Goal: Entertainment & Leisure: Consume media (video, audio)

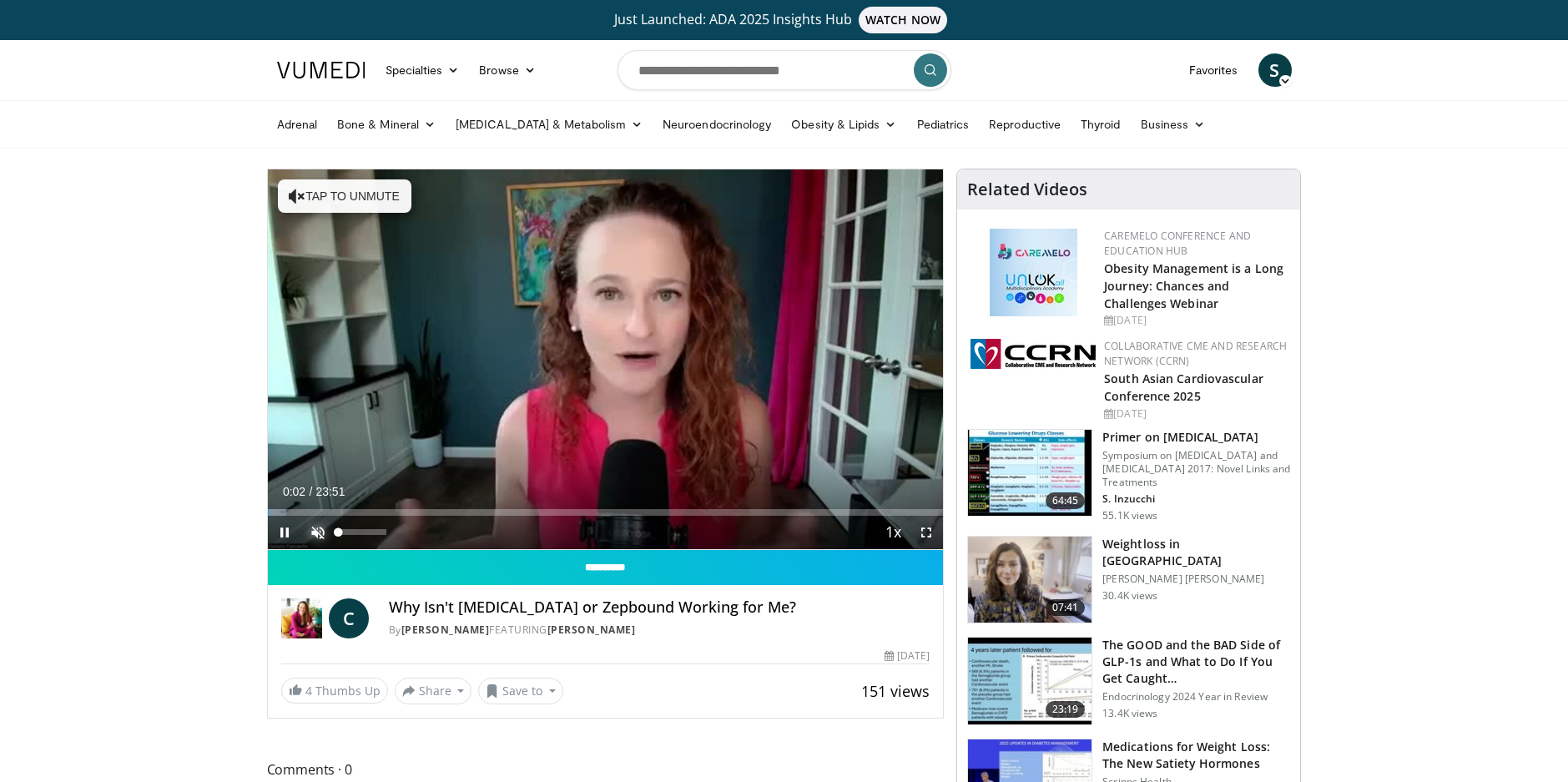
click at [316, 535] on span "Video Player" at bounding box center [318, 533] width 34 height 34
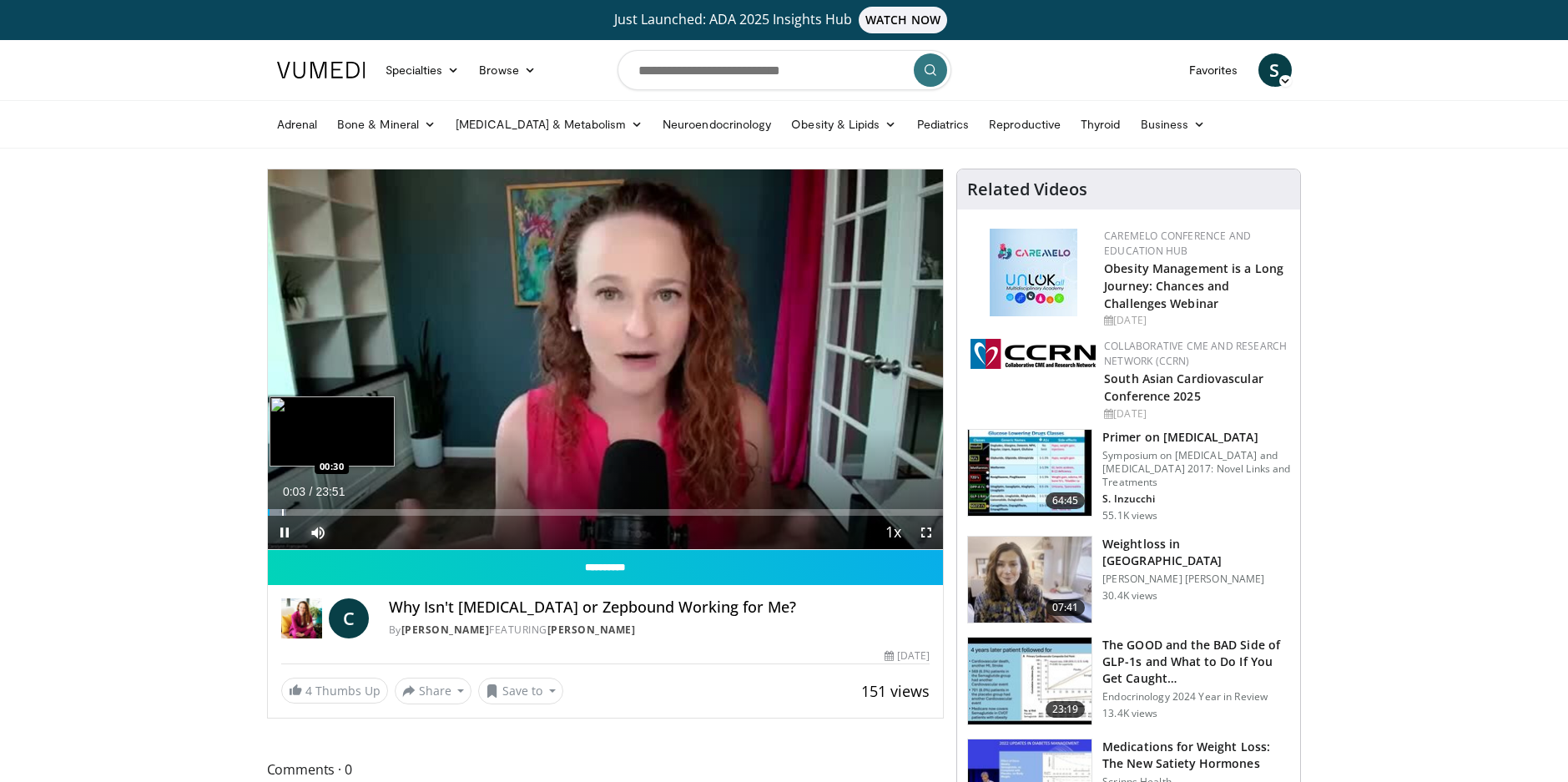
click at [280, 512] on div "Loaded : 2.79% 00:03 00:30" at bounding box center [605, 512] width 676 height 7
click at [301, 516] on video-js "**********" at bounding box center [605, 360] width 676 height 381
click at [297, 515] on div "Progress Bar" at bounding box center [298, 512] width 2 height 7
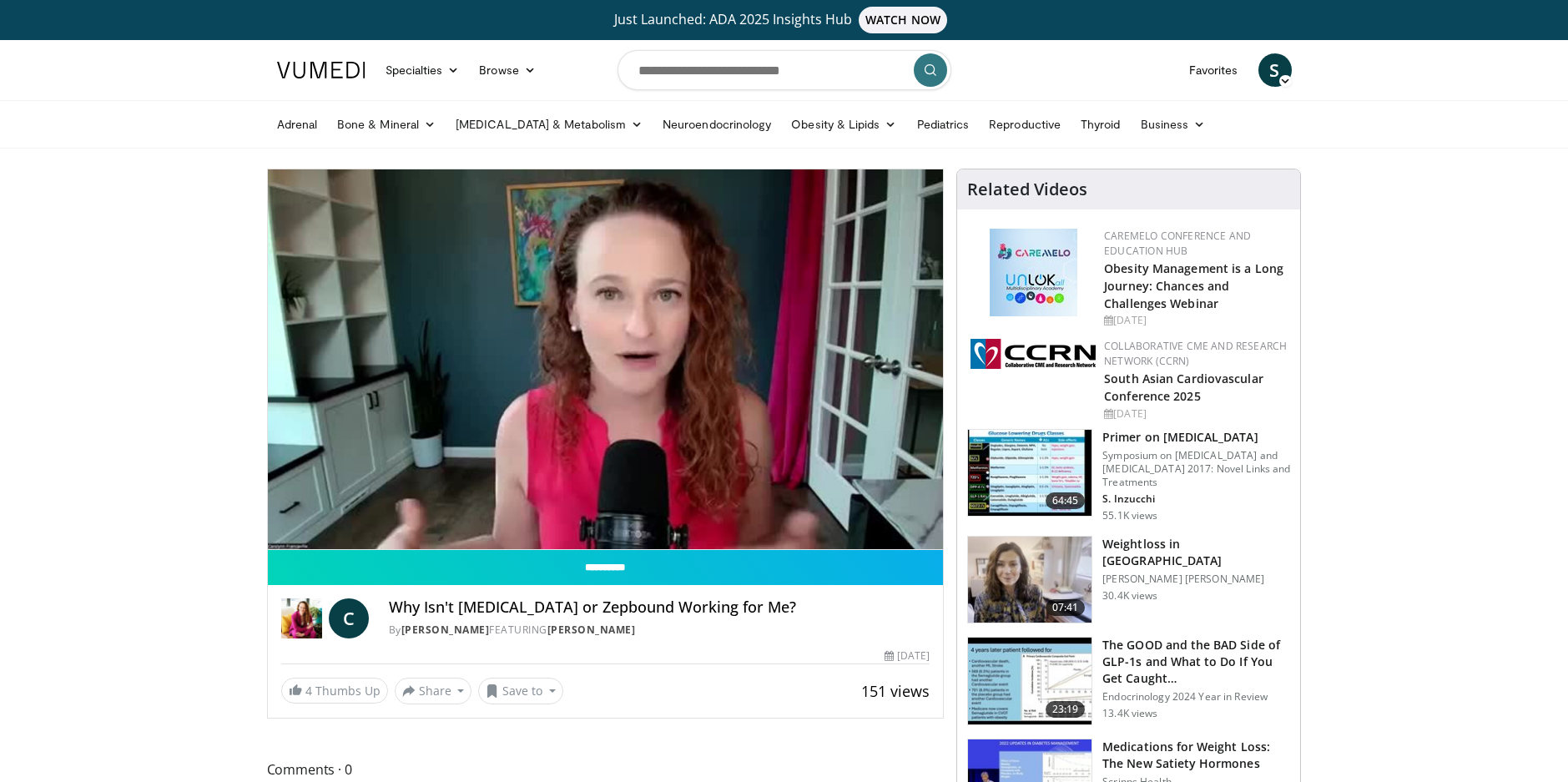
click at [313, 513] on div "10 seconds Tap to unmute" at bounding box center [605, 359] width 676 height 380
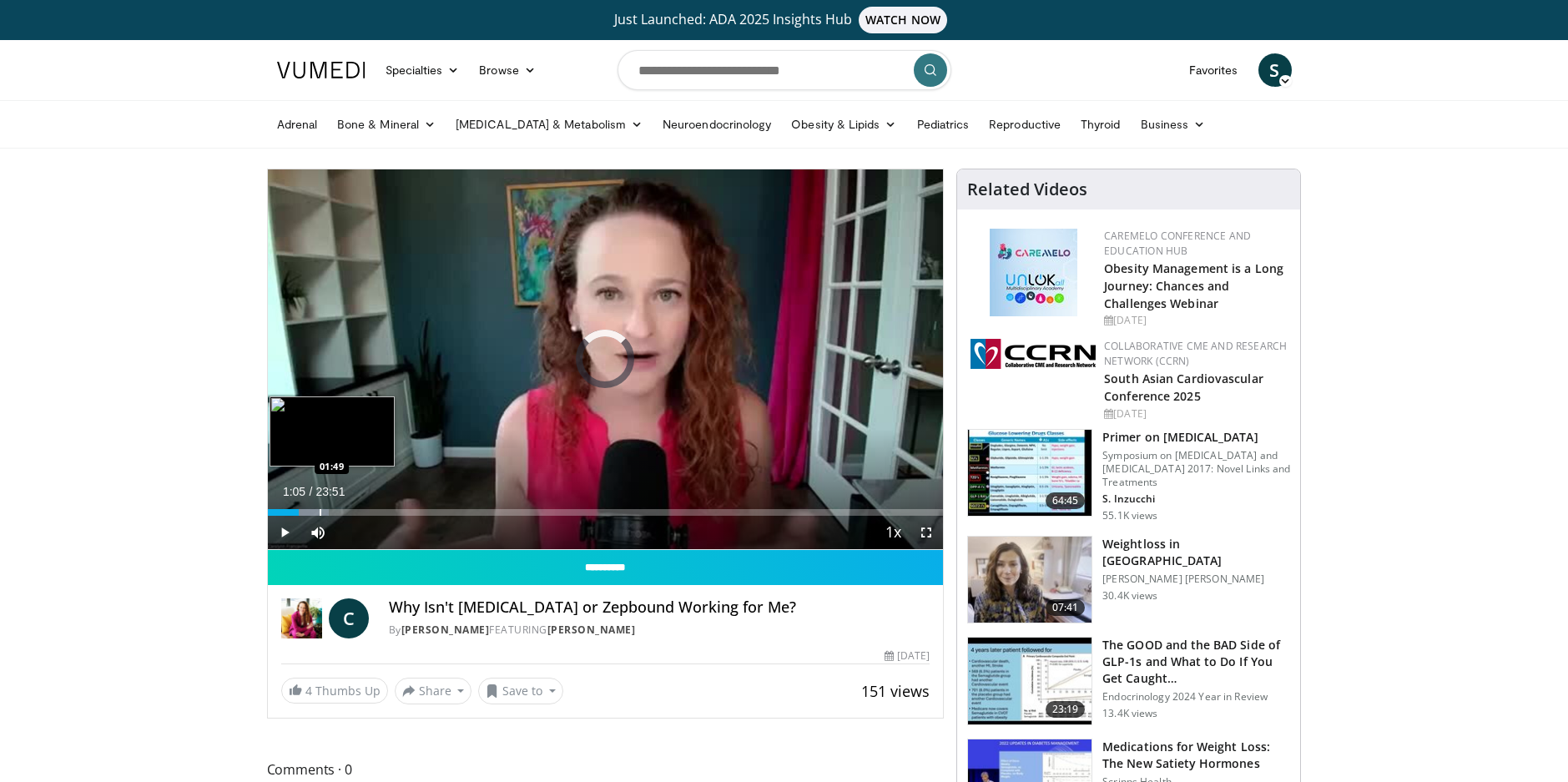
click at [320, 512] on div "Progress Bar" at bounding box center [321, 512] width 2 height 7
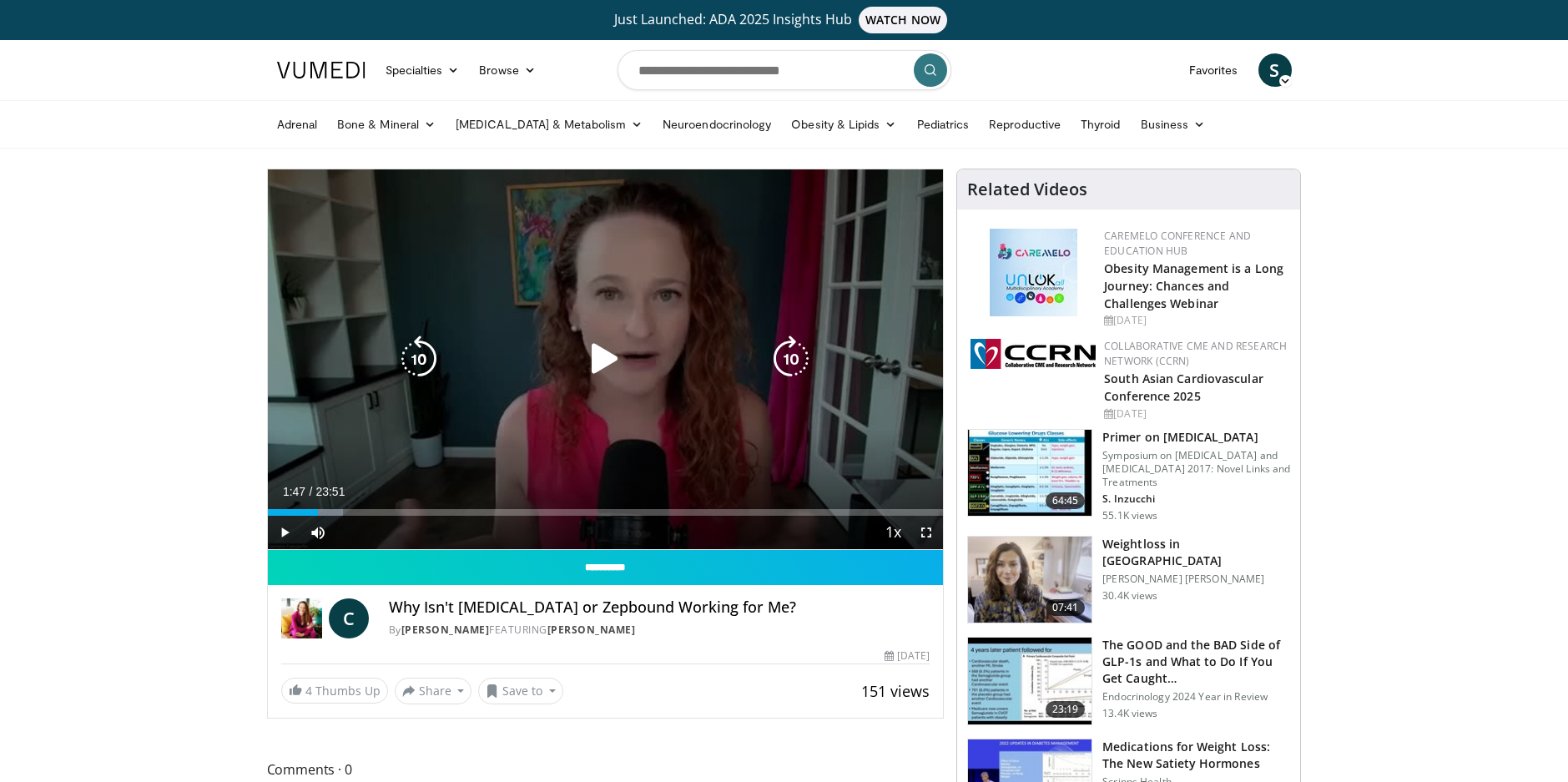
click at [581, 356] on div "Video Player" at bounding box center [605, 359] width 406 height 34
click at [598, 358] on icon "Video Player" at bounding box center [605, 359] width 46 height 46
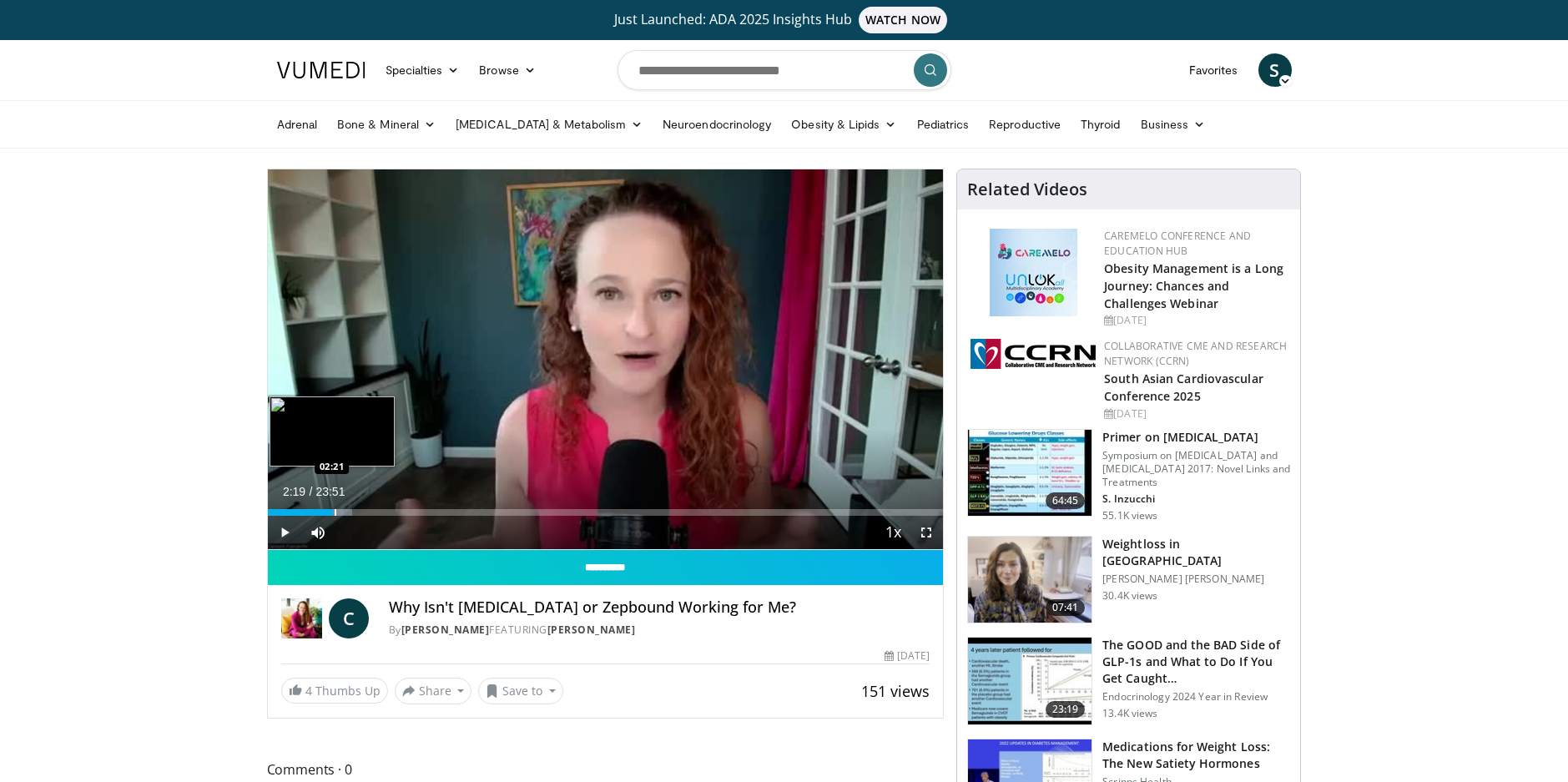
click at [334, 513] on div "Progress Bar" at bounding box center [335, 512] width 2 height 7
click at [362, 511] on div "Progress Bar" at bounding box center [363, 512] width 2 height 7
click at [386, 511] on div "Progress Bar" at bounding box center [387, 512] width 2 height 7
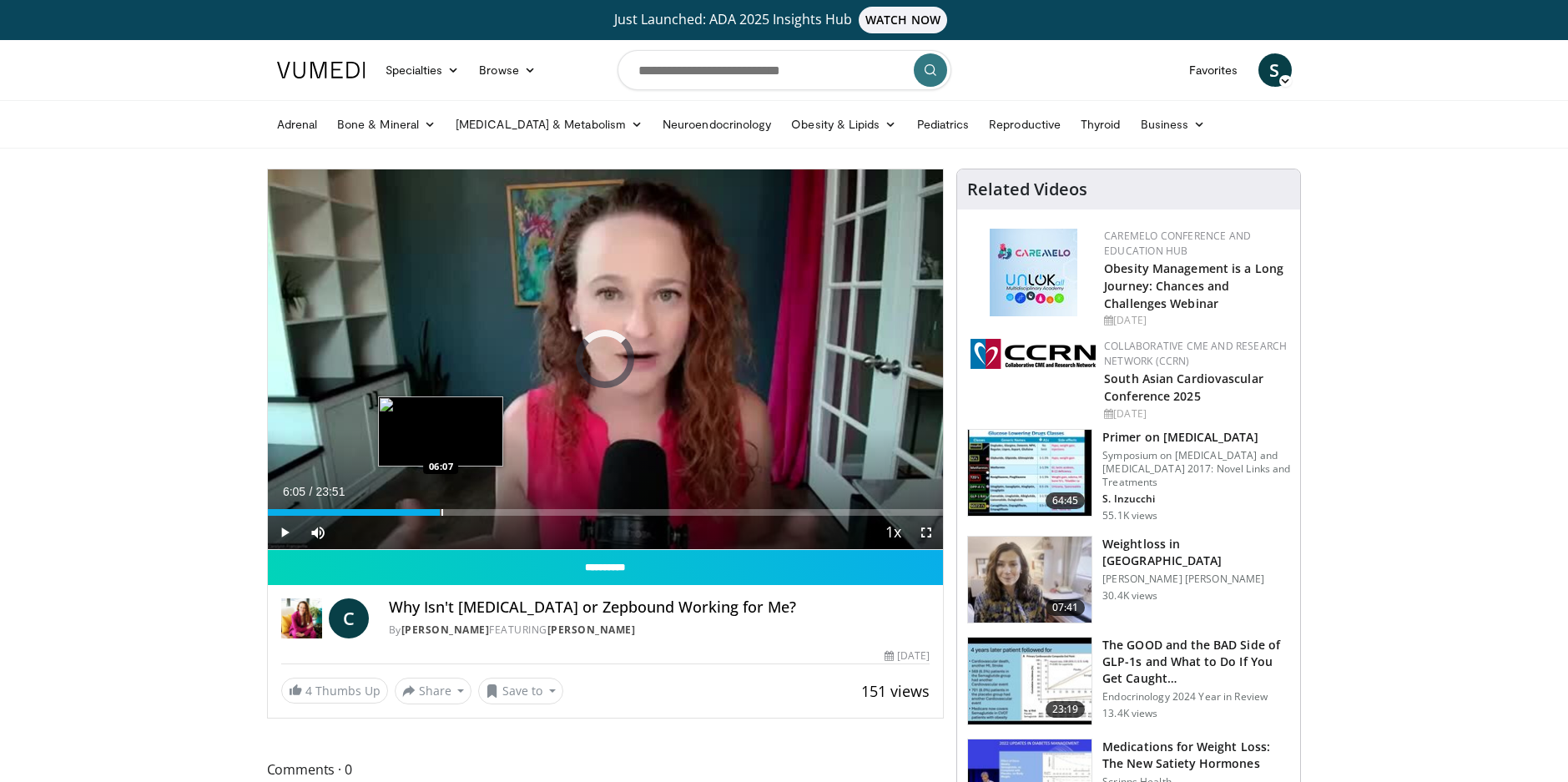
click at [442, 515] on div "Progress Bar" at bounding box center [443, 512] width 2 height 7
click at [477, 510] on div "Progress Bar" at bounding box center [478, 512] width 2 height 7
click at [502, 511] on div "Progress Bar" at bounding box center [503, 512] width 2 height 7
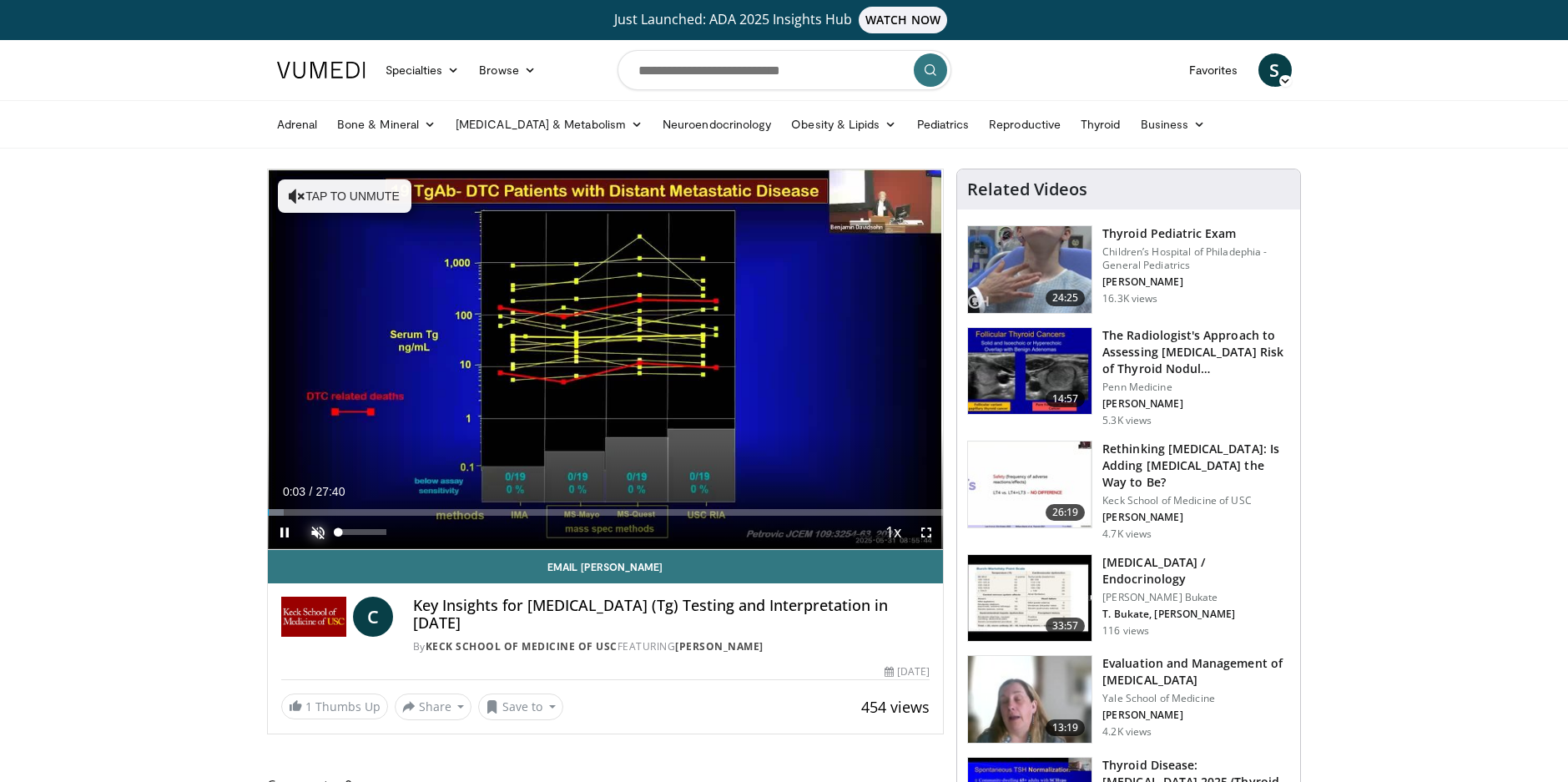
click at [315, 529] on span "Video Player" at bounding box center [318, 533] width 34 height 34
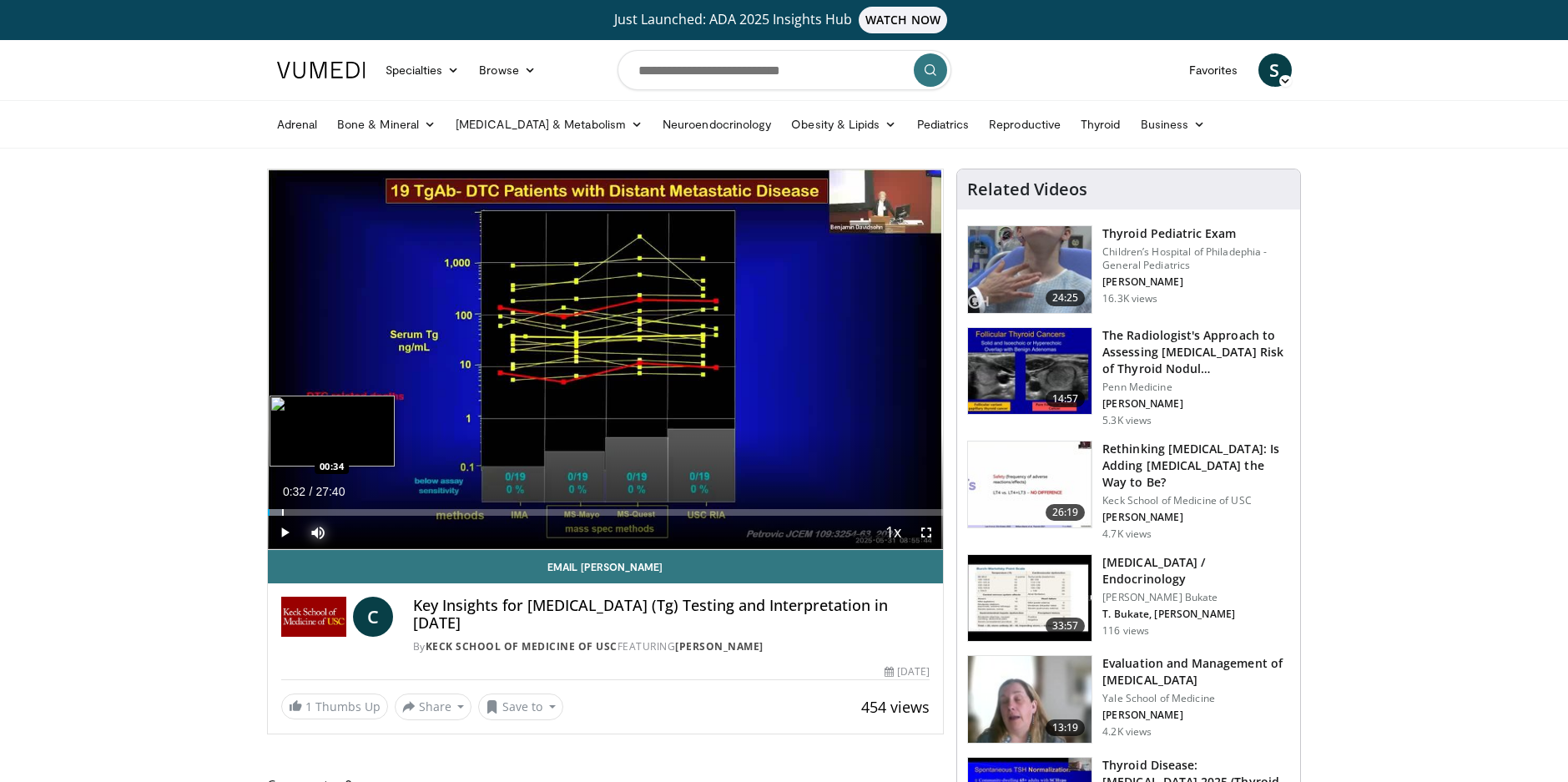
click at [280, 514] on div "Progress Bar" at bounding box center [276, 512] width 15 height 7
click at [310, 516] on span "Video Player" at bounding box center [318, 533] width 34 height 34
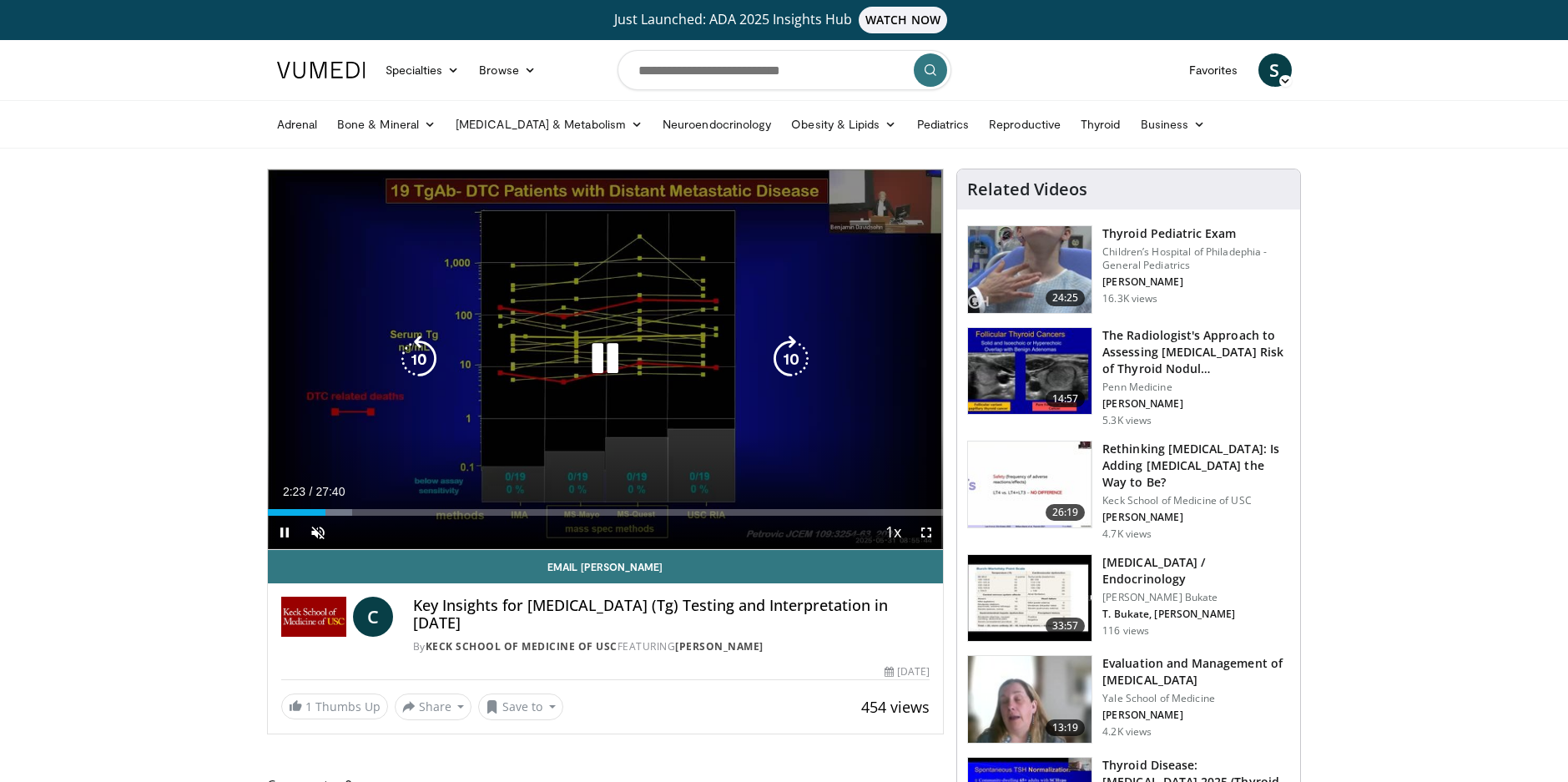
click at [613, 352] on icon "Video Player" at bounding box center [605, 359] width 46 height 46
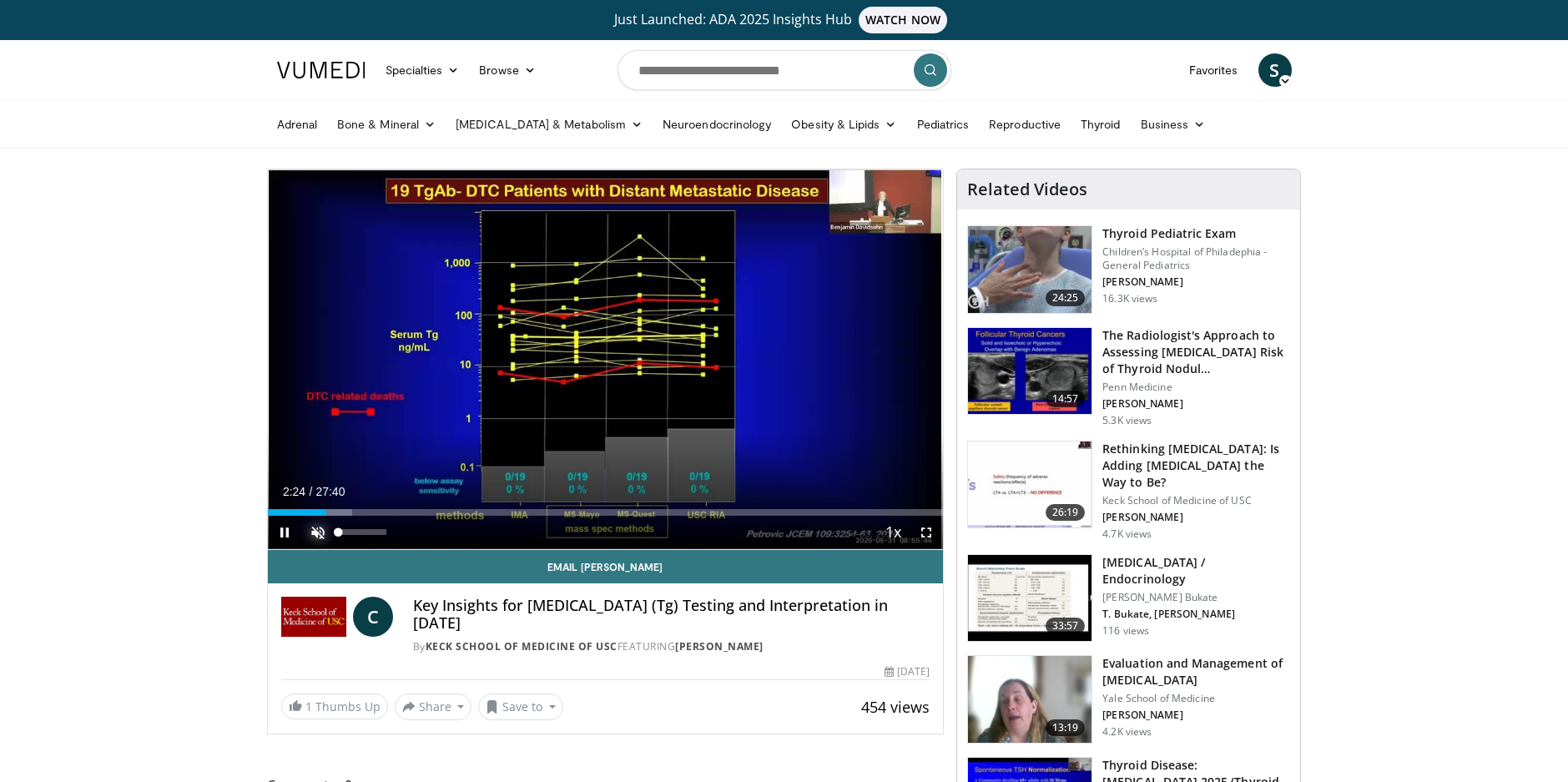
click at [320, 536] on span "Video Player" at bounding box center [318, 533] width 34 height 34
click at [314, 513] on div "Progress Bar" at bounding box center [315, 512] width 2 height 7
click at [932, 535] on span "Video Player" at bounding box center [926, 533] width 34 height 34
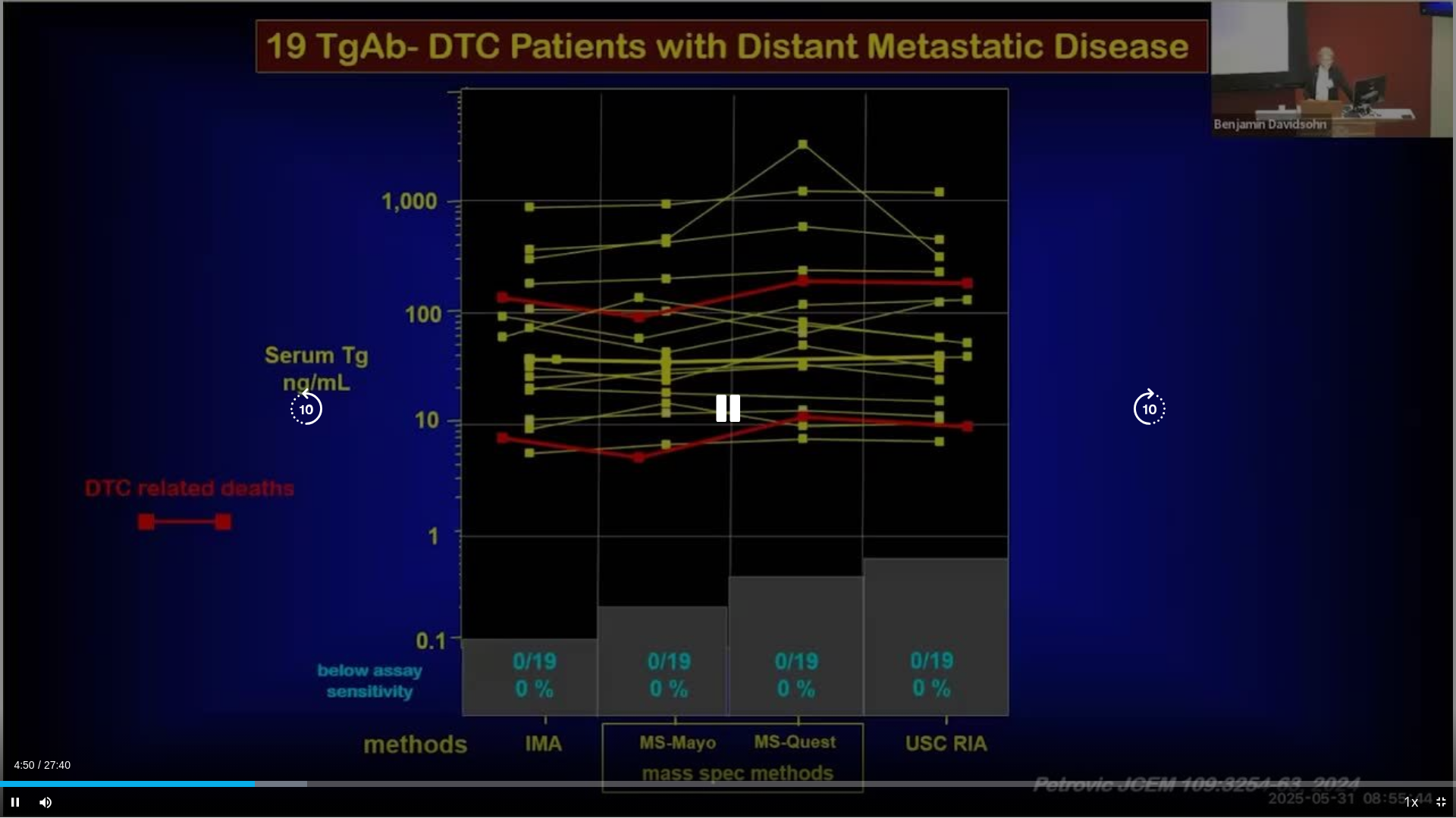
click at [715, 413] on icon "Video Player" at bounding box center [728, 409] width 42 height 42
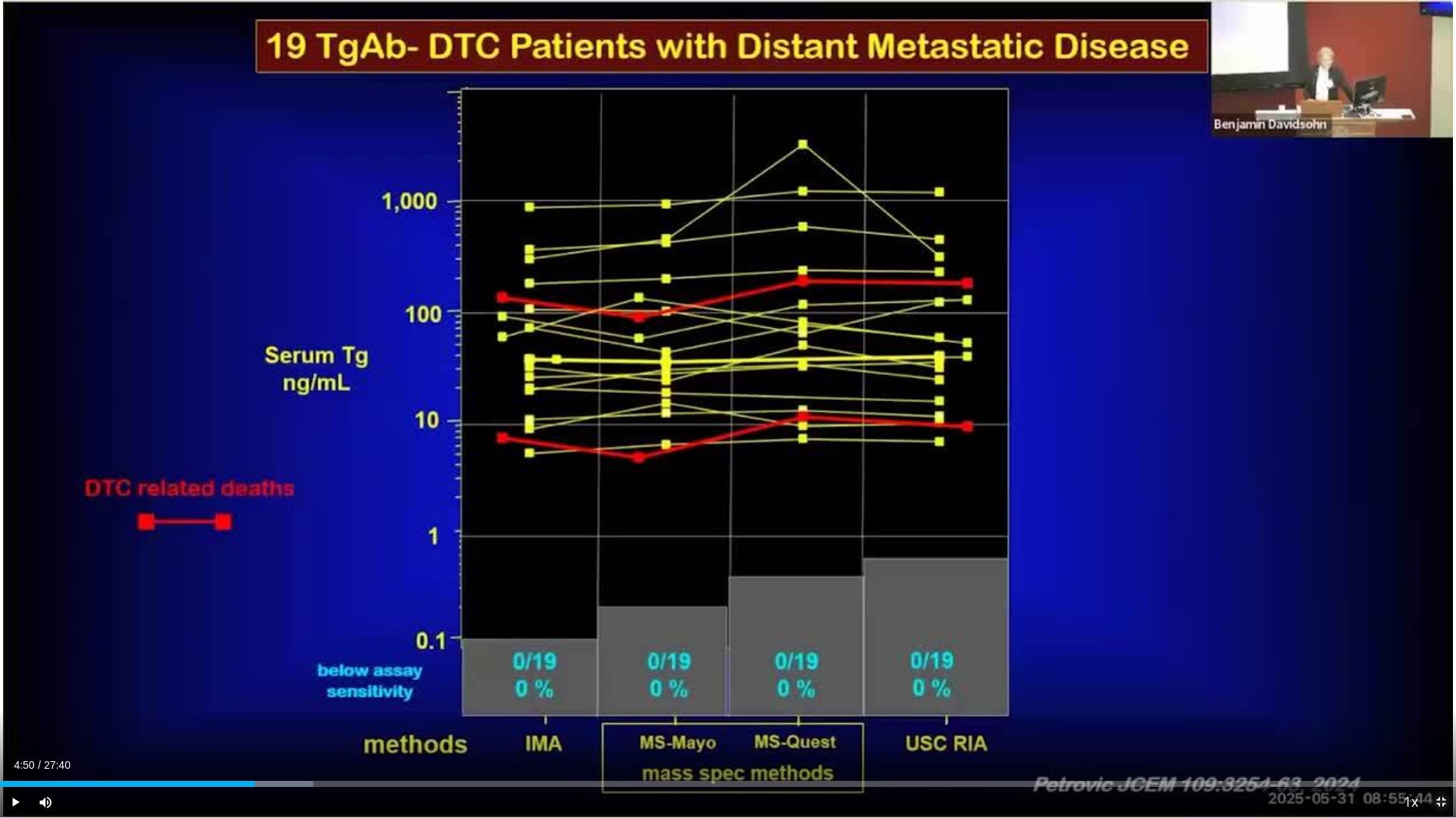
click at [1424, 709] on span "Video Player" at bounding box center [1440, 802] width 31 height 31
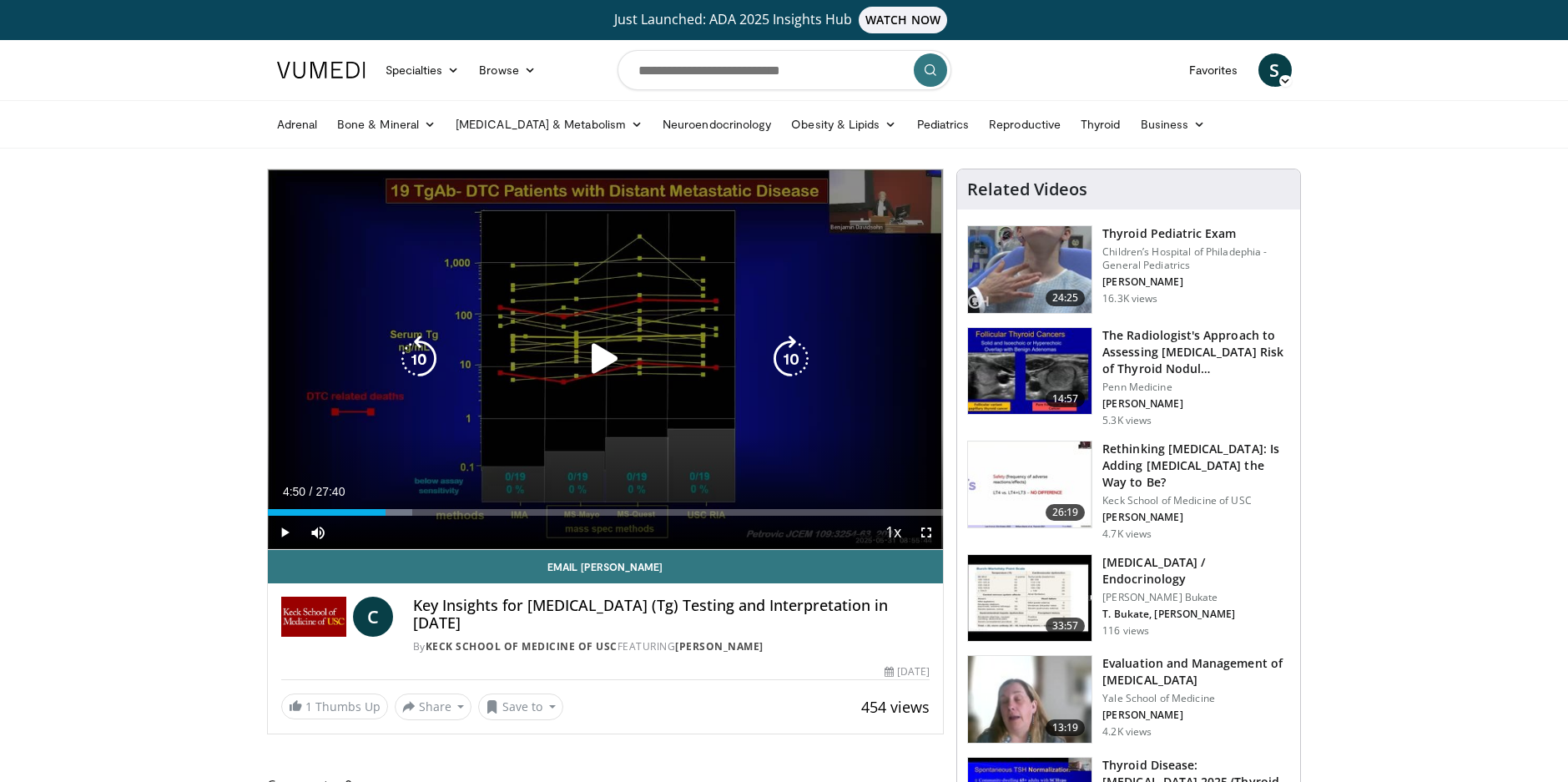
click at [605, 355] on icon "Video Player" at bounding box center [605, 359] width 46 height 46
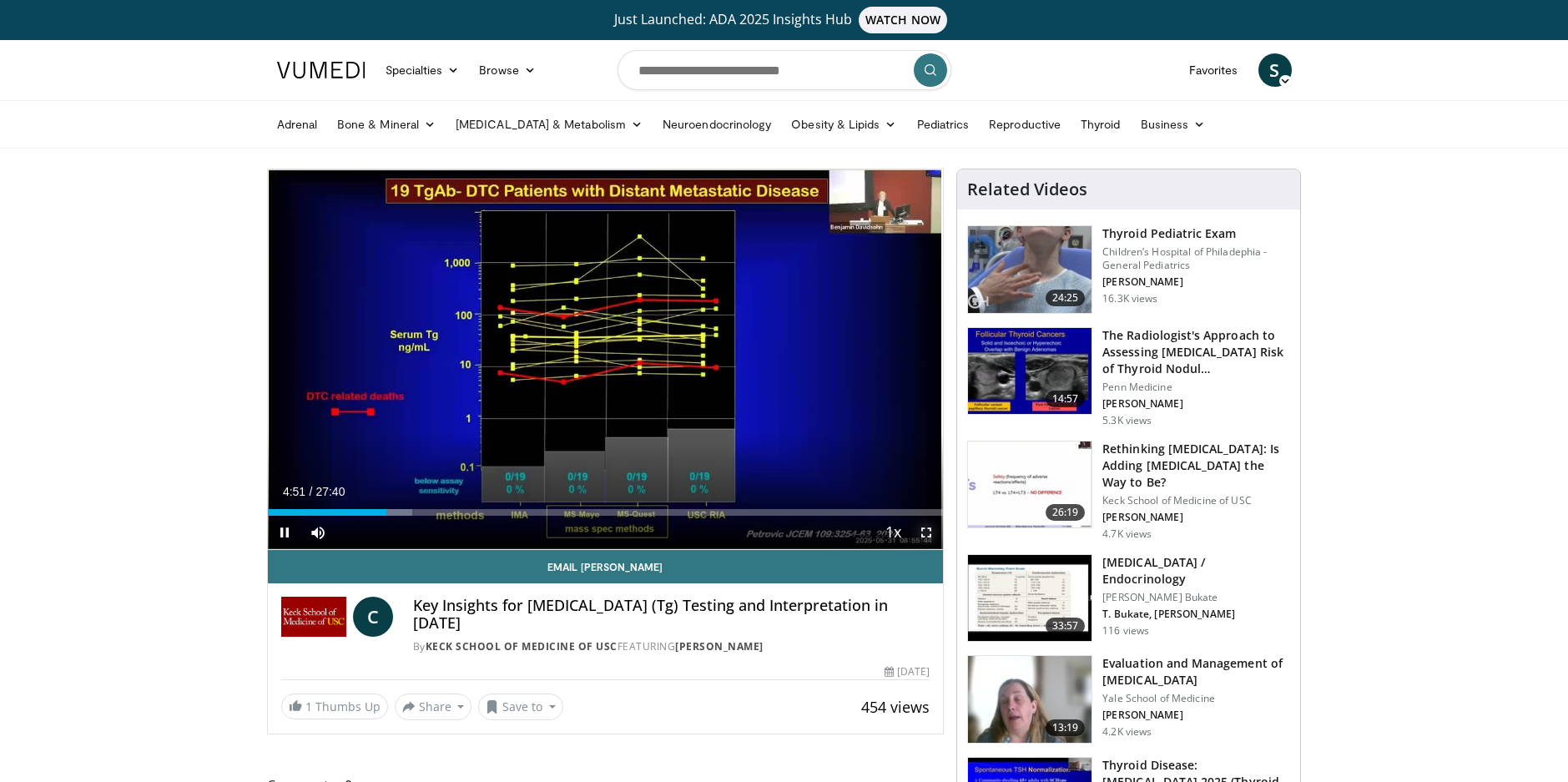
click at [929, 529] on span "Video Player" at bounding box center [926, 533] width 34 height 34
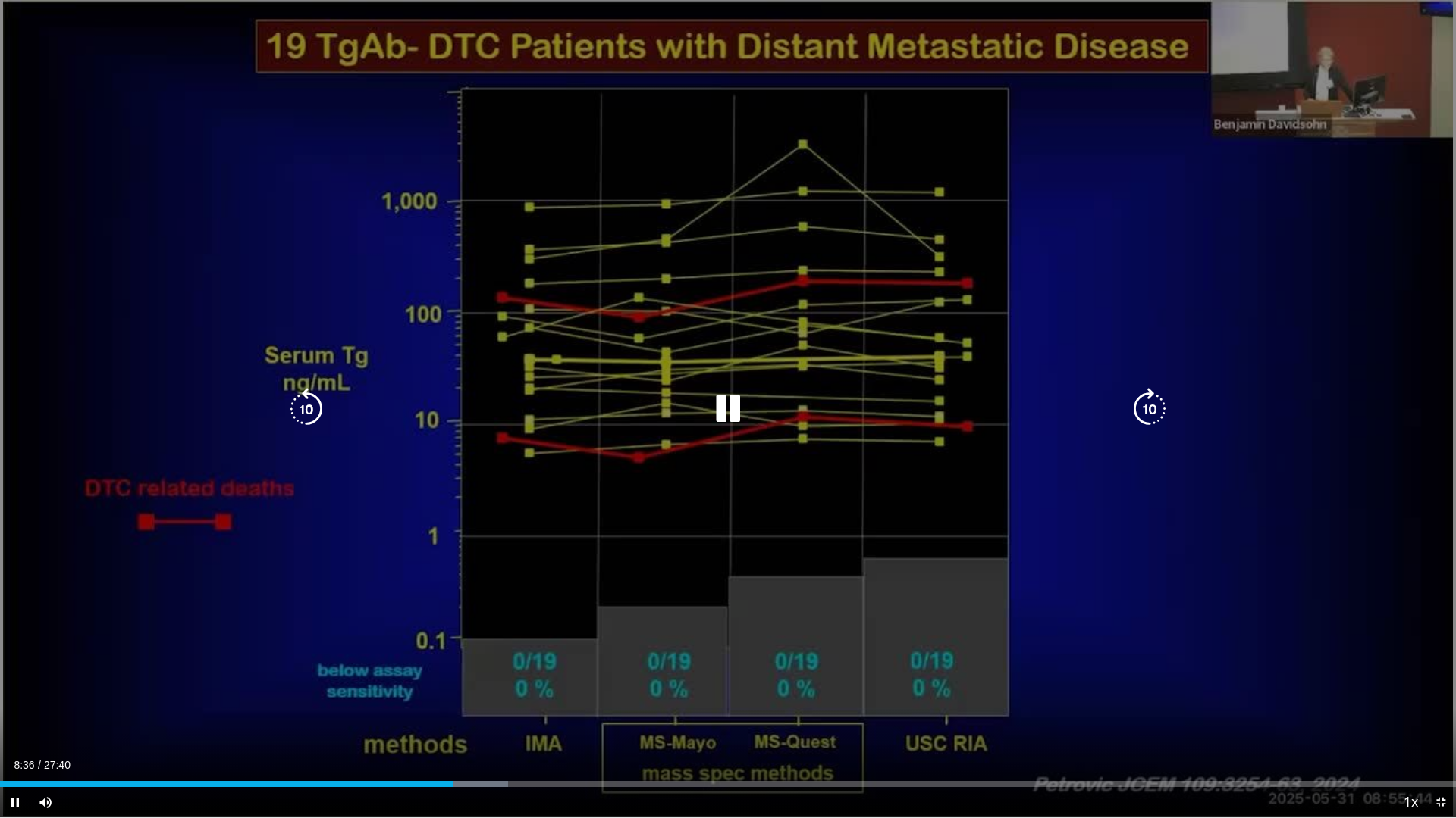
click at [730, 409] on icon "Video Player" at bounding box center [728, 409] width 42 height 42
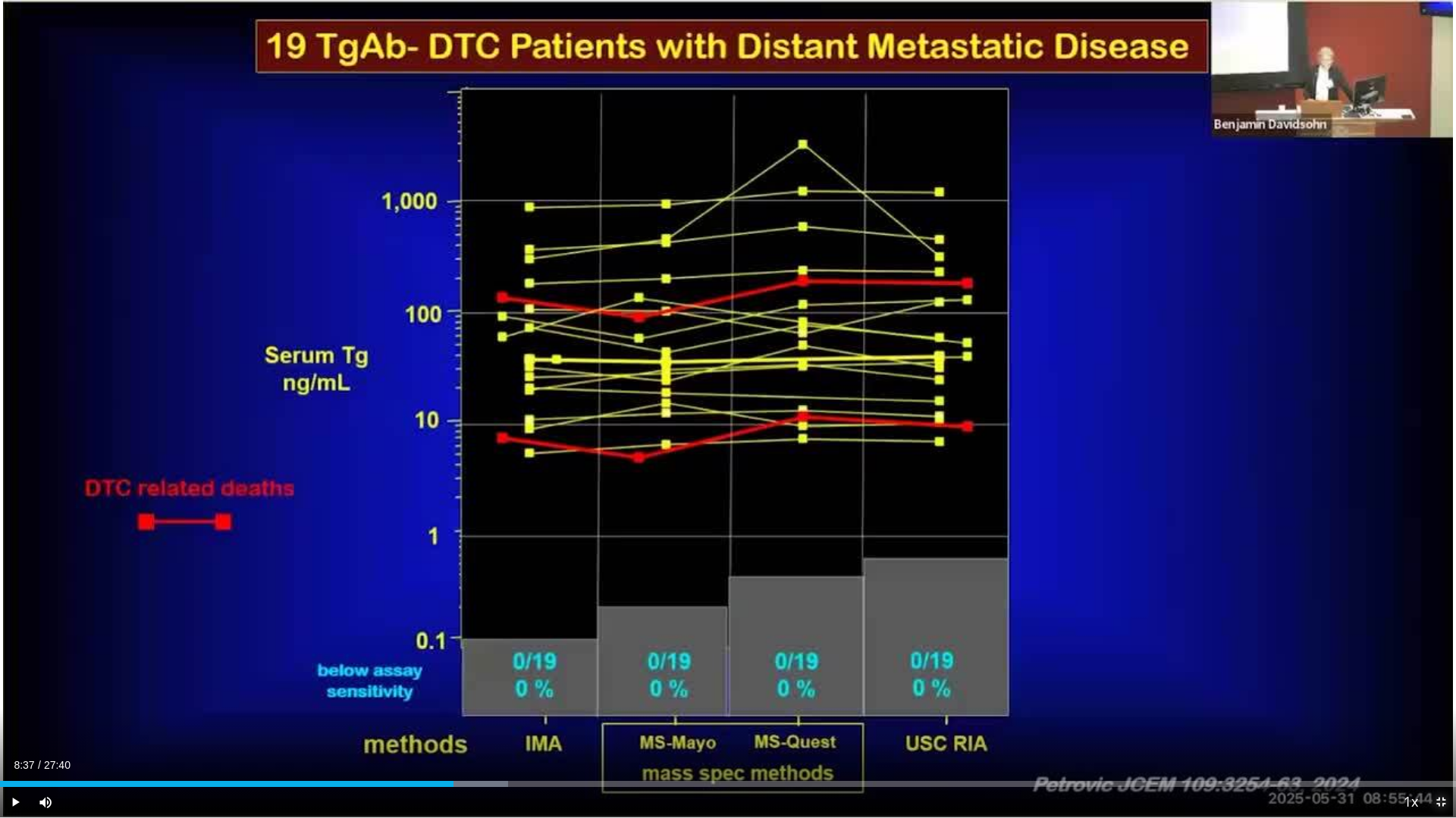
click at [1424, 709] on span "Video Player" at bounding box center [1440, 802] width 31 height 31
